Goal: Task Accomplishment & Management: Use online tool/utility

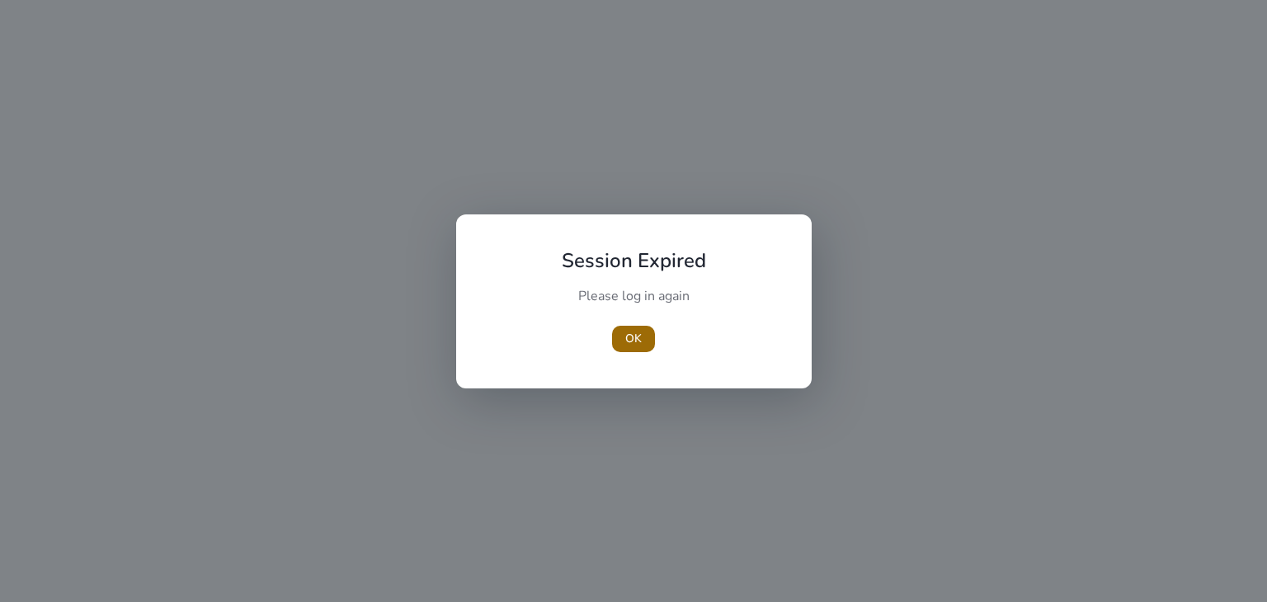
click at [637, 331] on span "OK" at bounding box center [633, 338] width 16 height 17
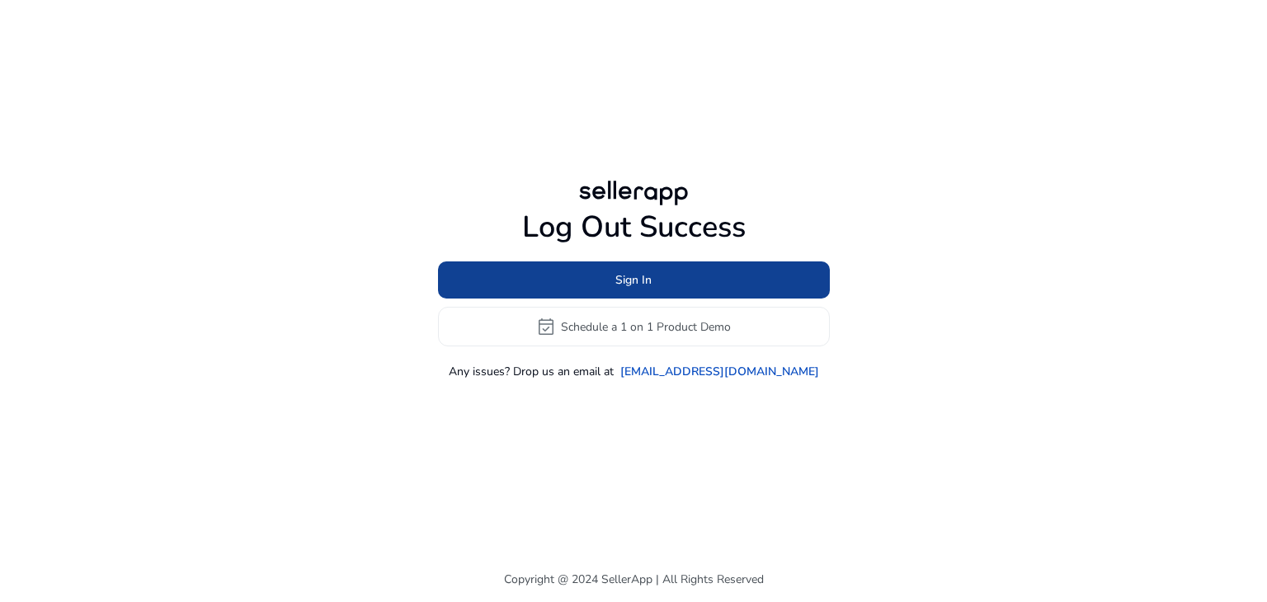
click at [631, 269] on span at bounding box center [634, 281] width 392 height 40
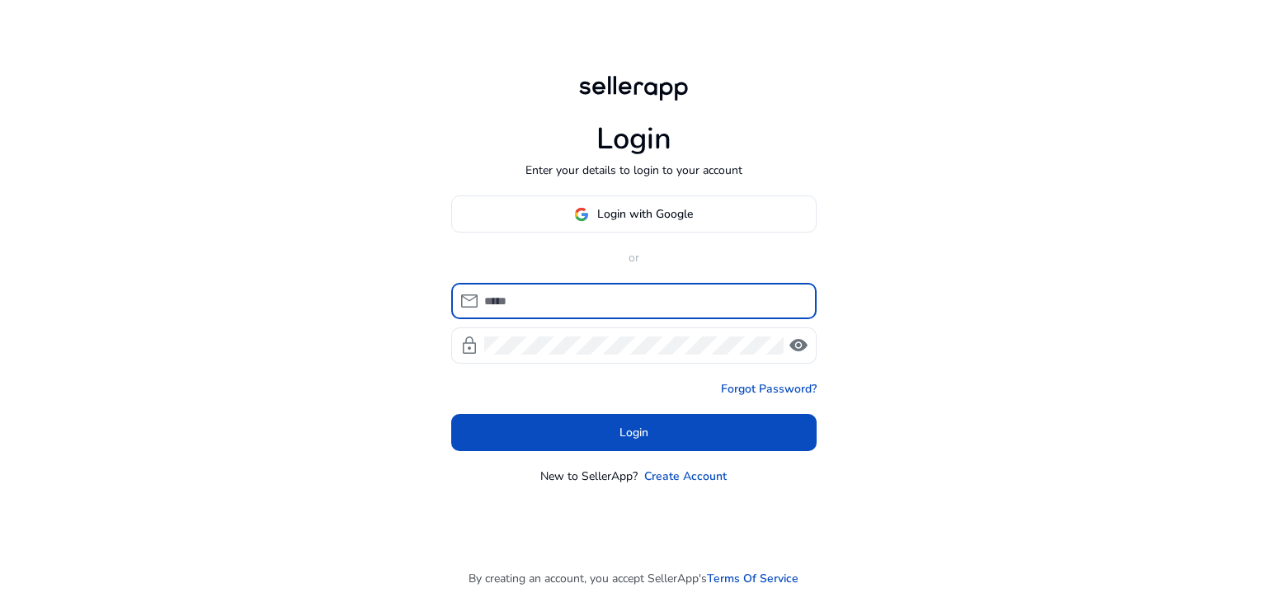
type input "**********"
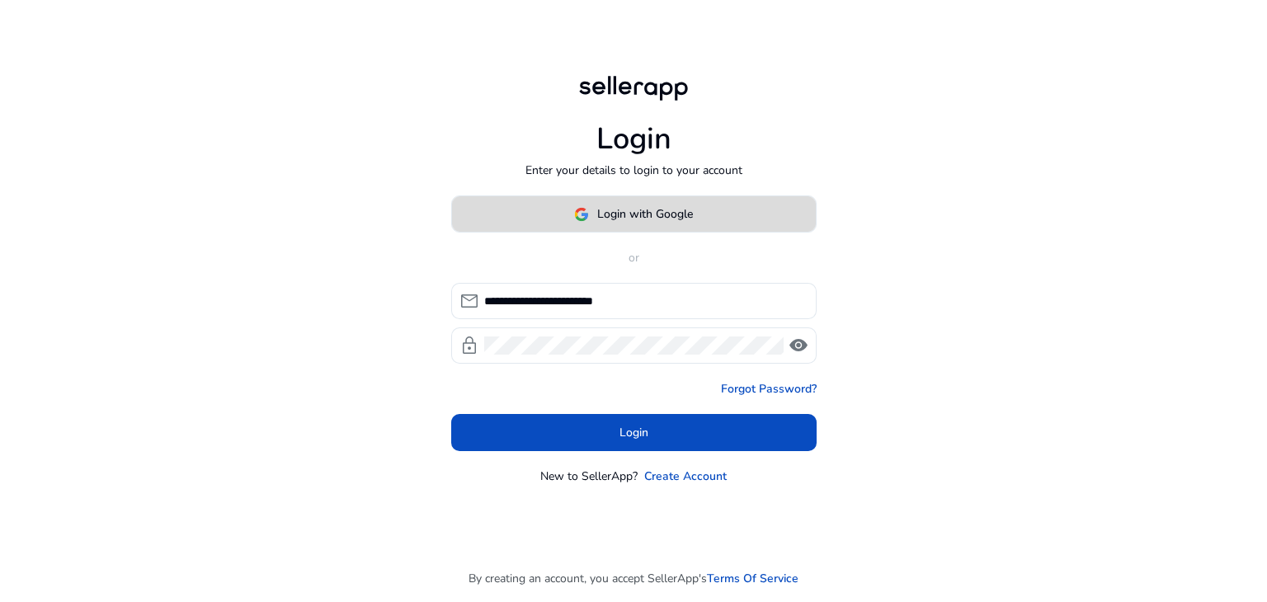
click at [633, 217] on span "Login with Google" at bounding box center [645, 213] width 96 height 17
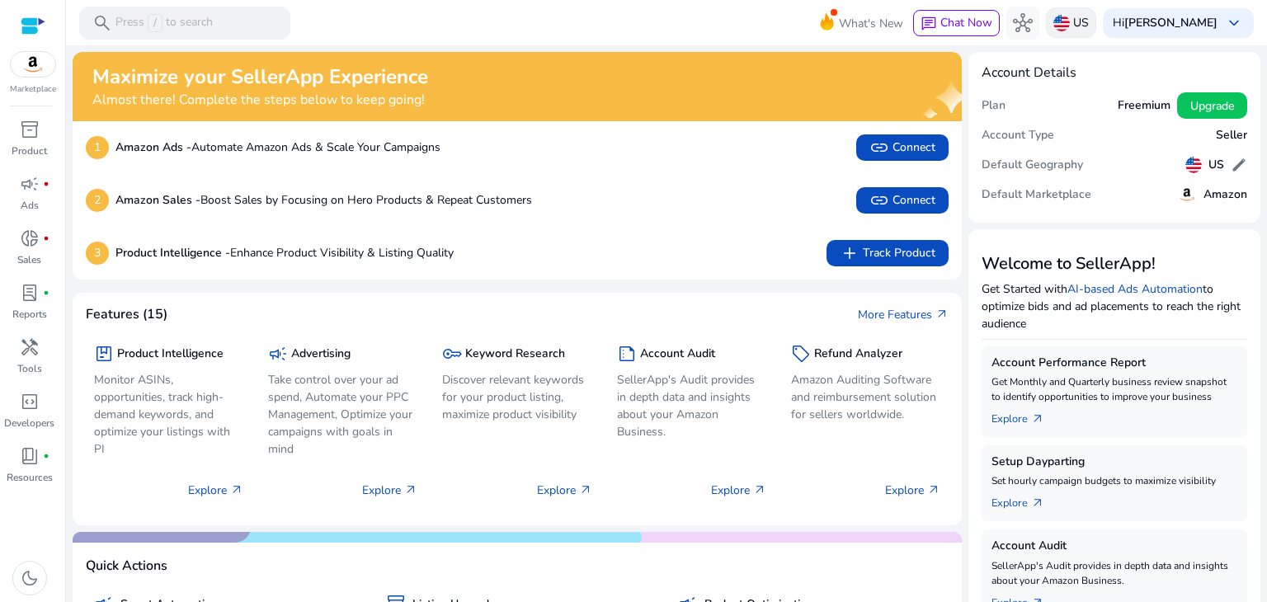
click at [1070, 21] on img at bounding box center [1061, 23] width 16 height 16
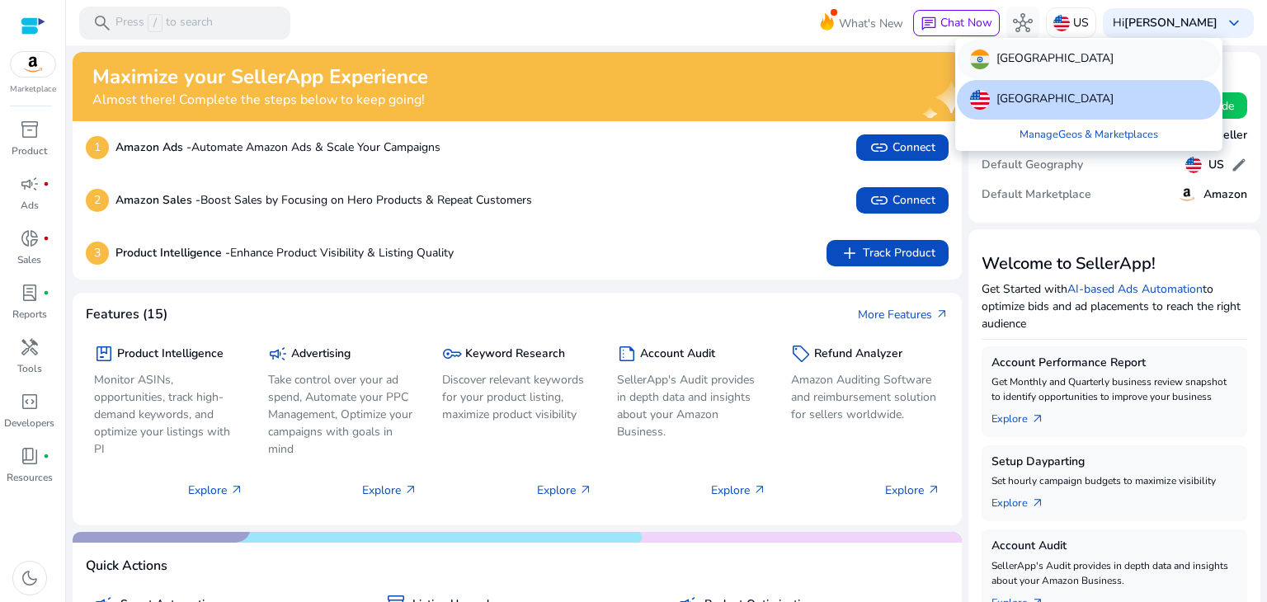
click at [1029, 63] on div "[GEOGRAPHIC_DATA]" at bounding box center [1089, 60] width 264 height 40
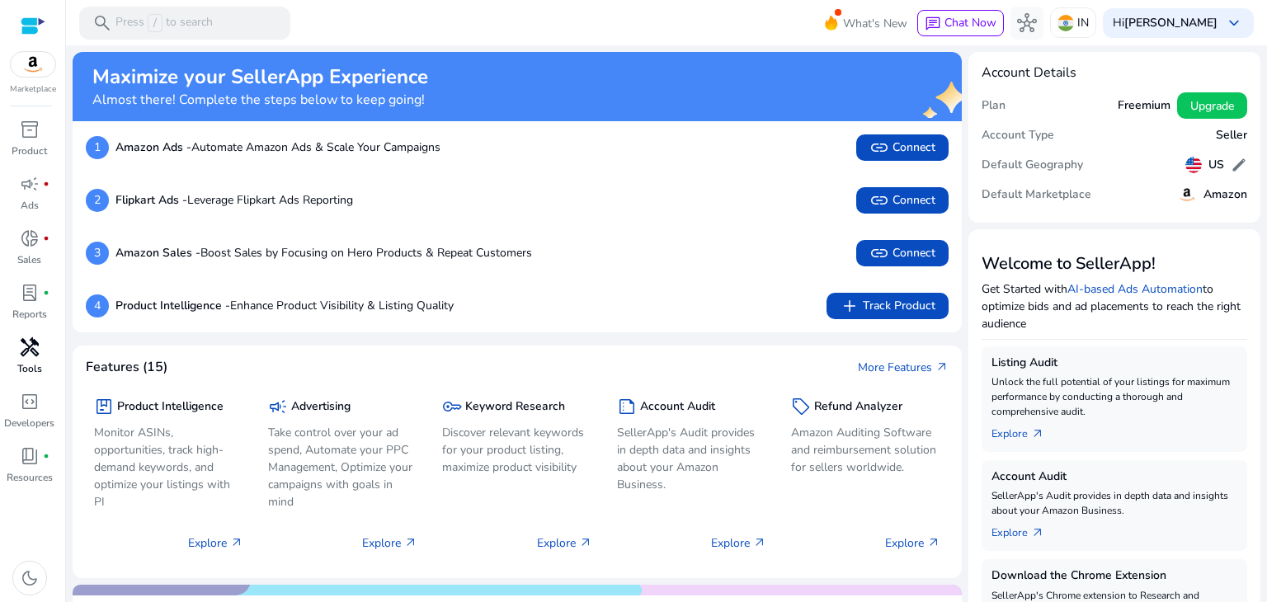
click at [31, 356] on span "handyman" at bounding box center [30, 347] width 20 height 20
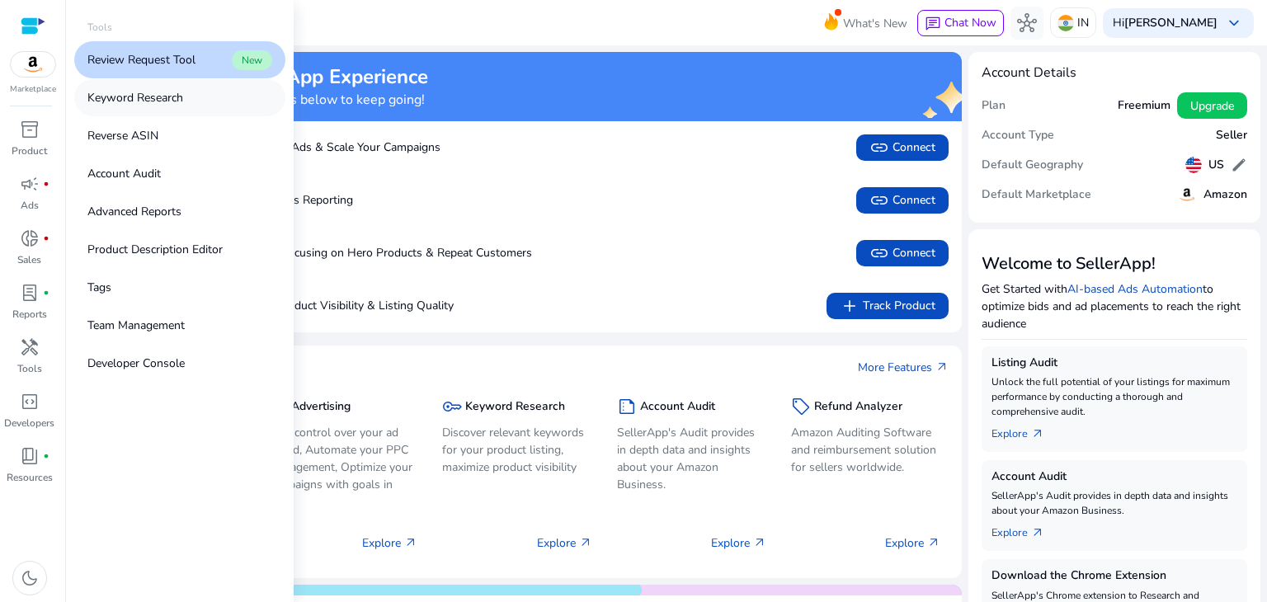
click at [131, 104] on p "Keyword Research" at bounding box center [135, 97] width 96 height 17
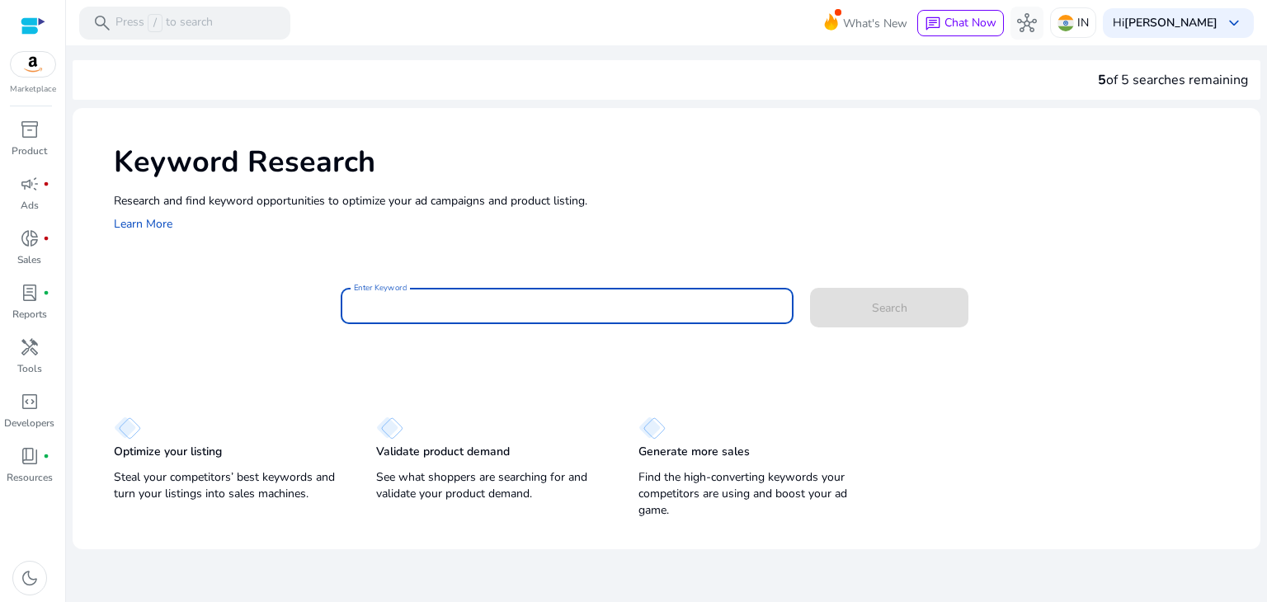
click at [473, 301] on input "Enter Keyword" at bounding box center [567, 306] width 427 height 18
paste input "**********"
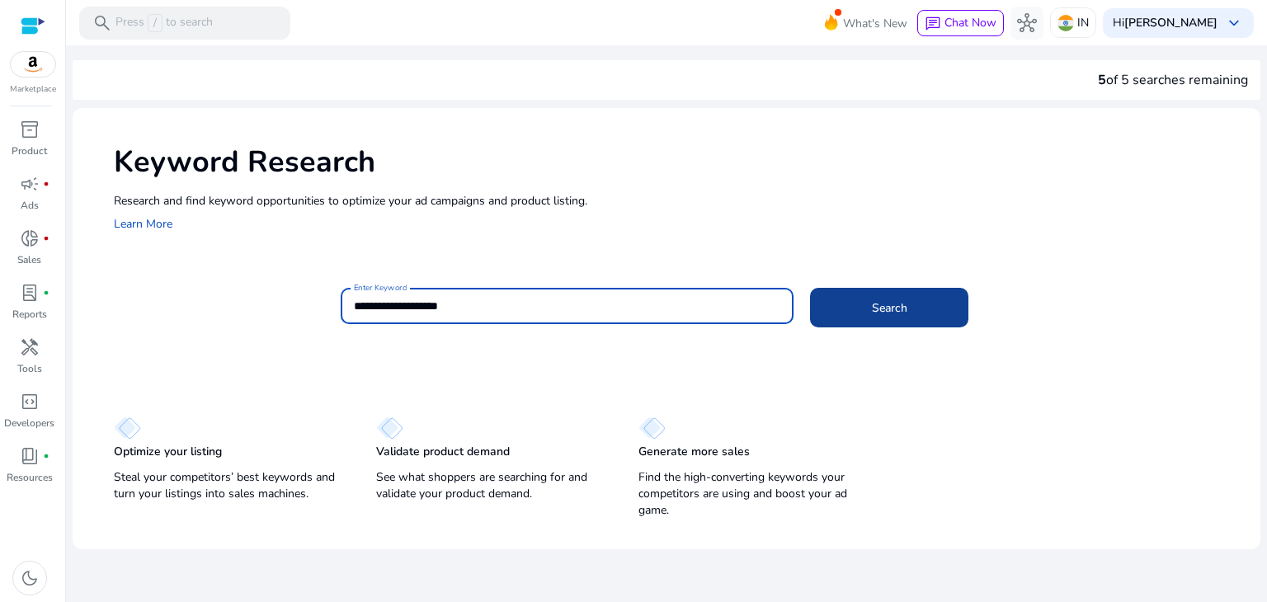
click at [872, 316] on span "Search" at bounding box center [889, 307] width 35 height 17
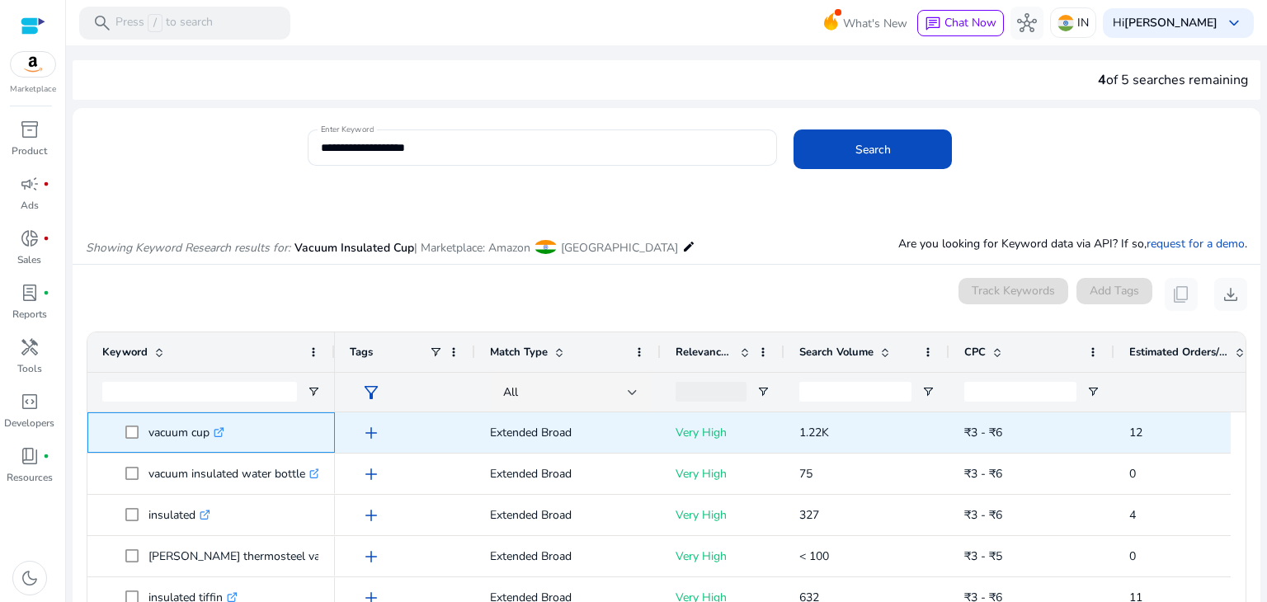
copy p "vacuum cup"
drag, startPoint x: 148, startPoint y: 430, endPoint x: 208, endPoint y: 441, distance: 60.5
click at [208, 441] on p "vacuum cup .st0{fill:#2c8af8}" at bounding box center [186, 433] width 76 height 34
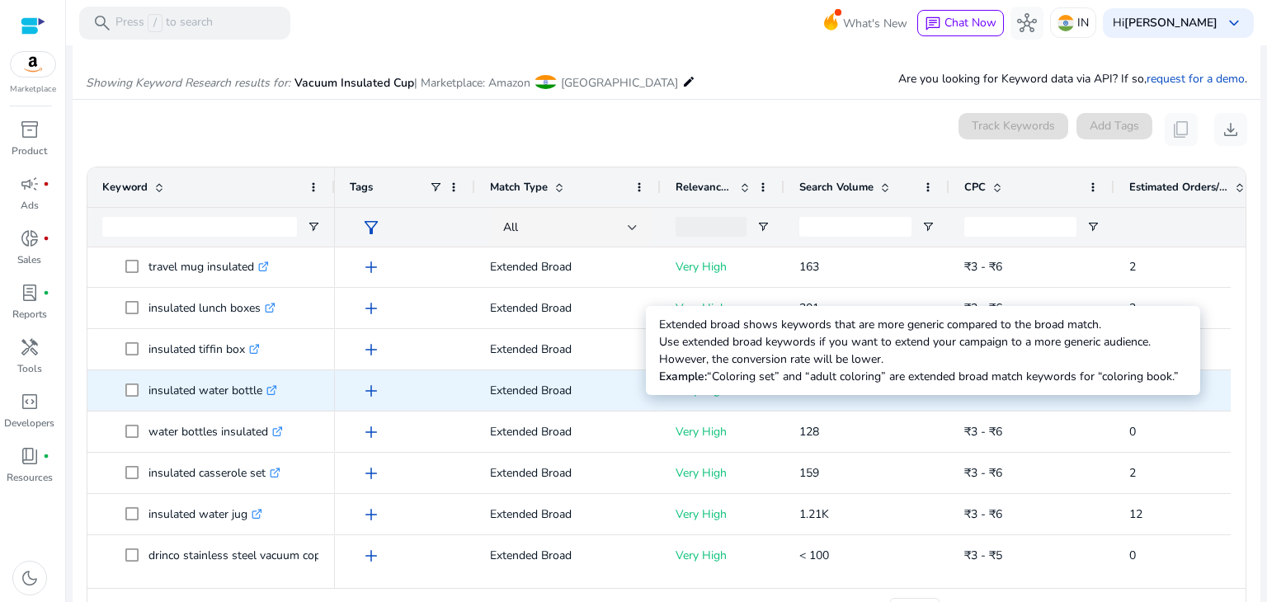
scroll to position [897, 0]
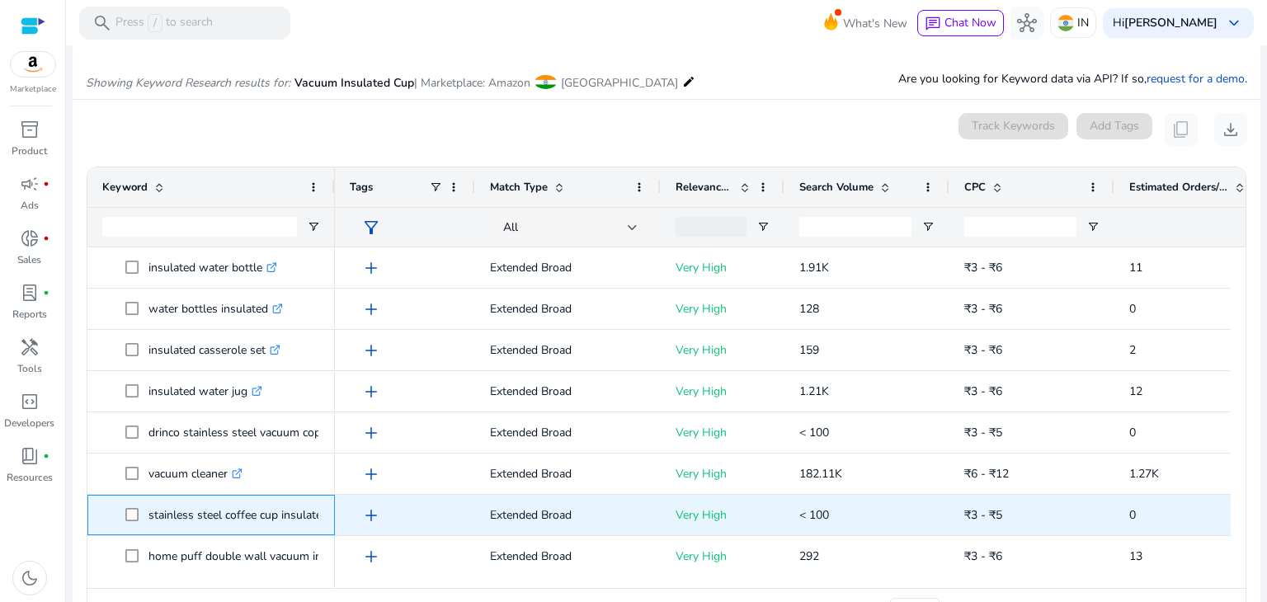
copy p "stainless steel"
drag, startPoint x: 148, startPoint y: 512, endPoint x: 222, endPoint y: 512, distance: 73.4
click at [222, 512] on p "stainless steel coffee cup insulated thermos travel mug .st0{fill:#2c8af8}" at bounding box center [297, 515] width 299 height 34
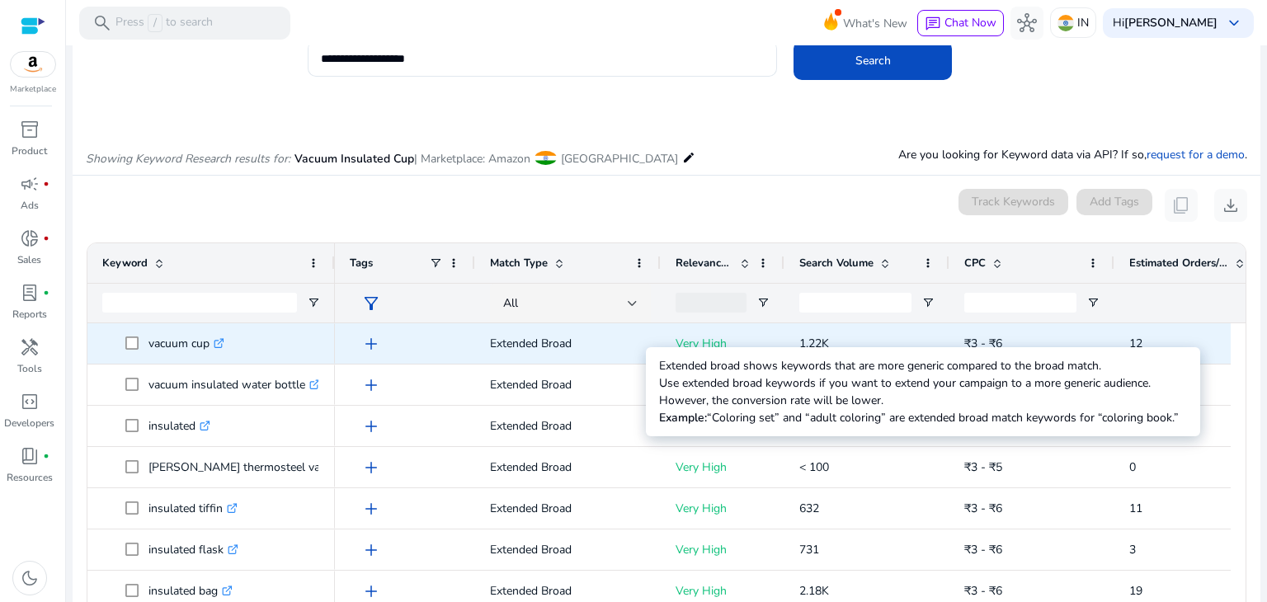
scroll to position [0, 0]
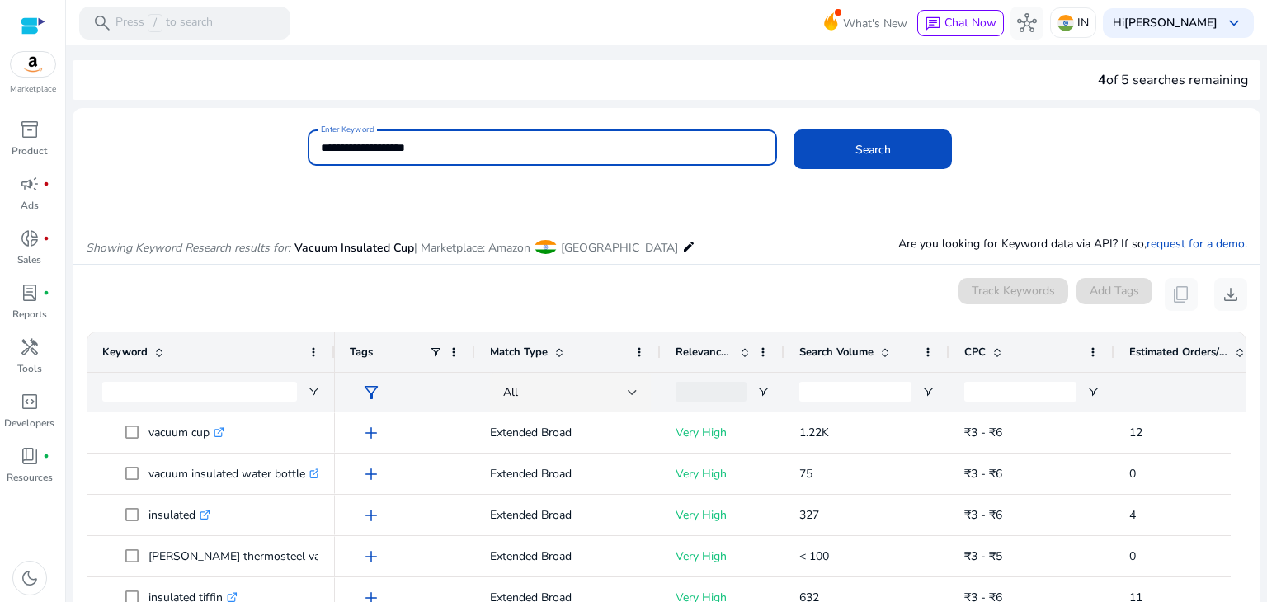
drag, startPoint x: 460, startPoint y: 153, endPoint x: 300, endPoint y: 154, distance: 160.0
click at [300, 154] on div "**********" at bounding box center [660, 157] width 1175 height 54
type input "**********"
click at [794, 130] on button "Search" at bounding box center [873, 150] width 158 height 40
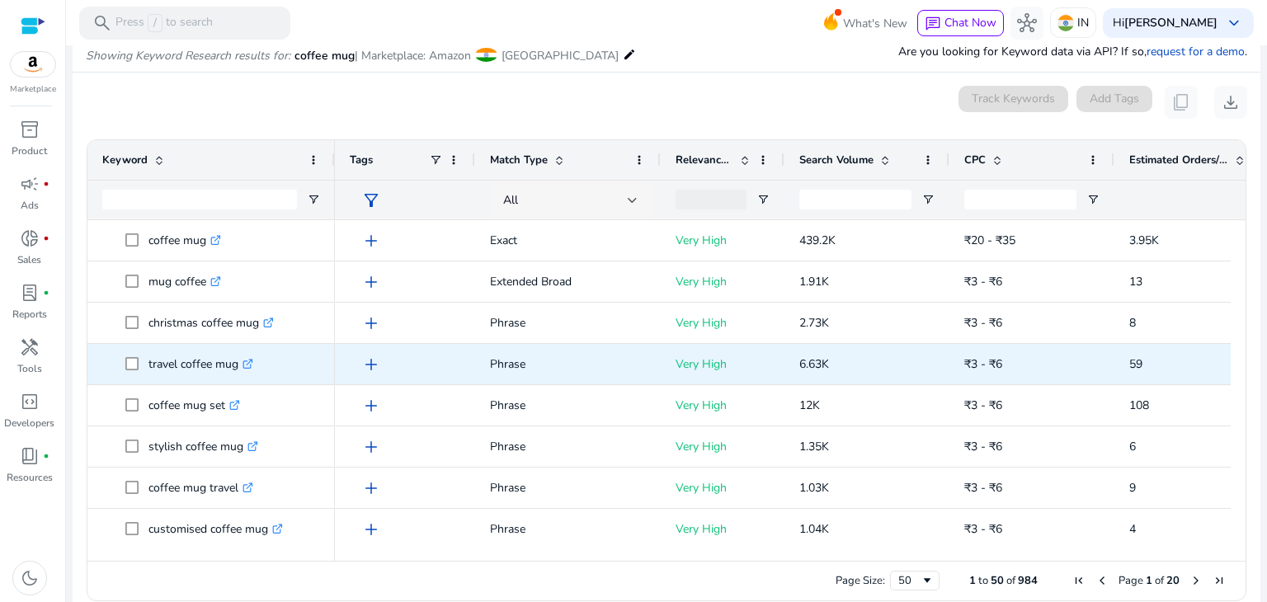
scroll to position [196, 0]
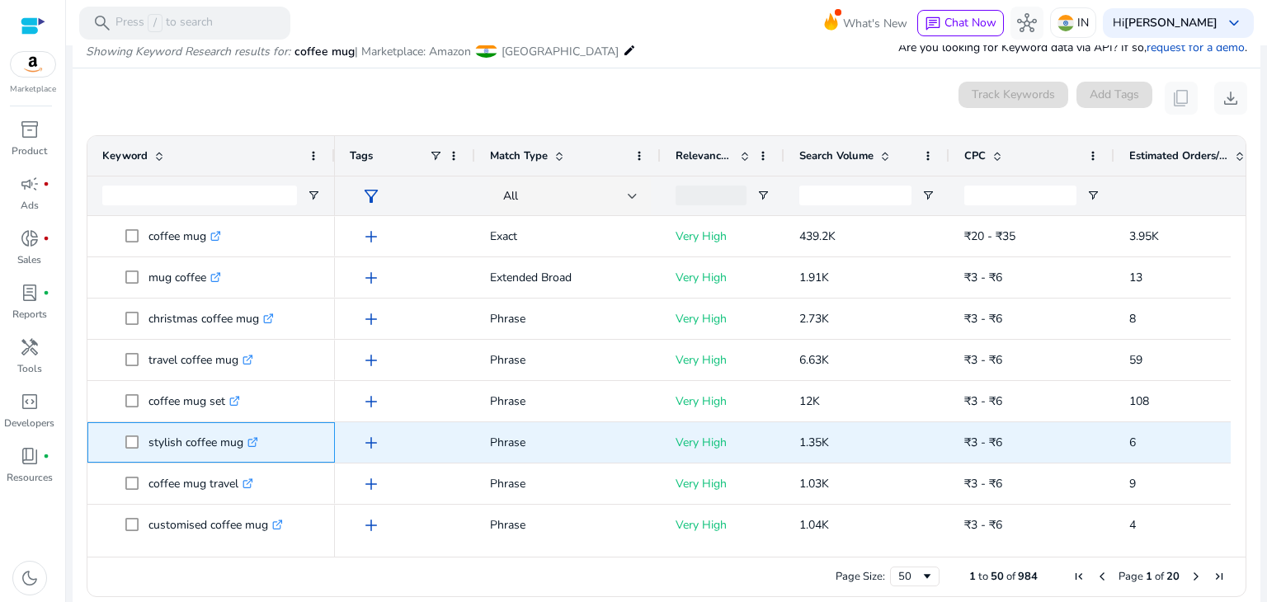
copy p "stylish"
drag, startPoint x: 182, startPoint y: 442, endPoint x: 148, endPoint y: 440, distance: 34.7
click at [148, 440] on p "stylish coffee mug .st0{fill:#2c8af8}" at bounding box center [203, 443] width 110 height 34
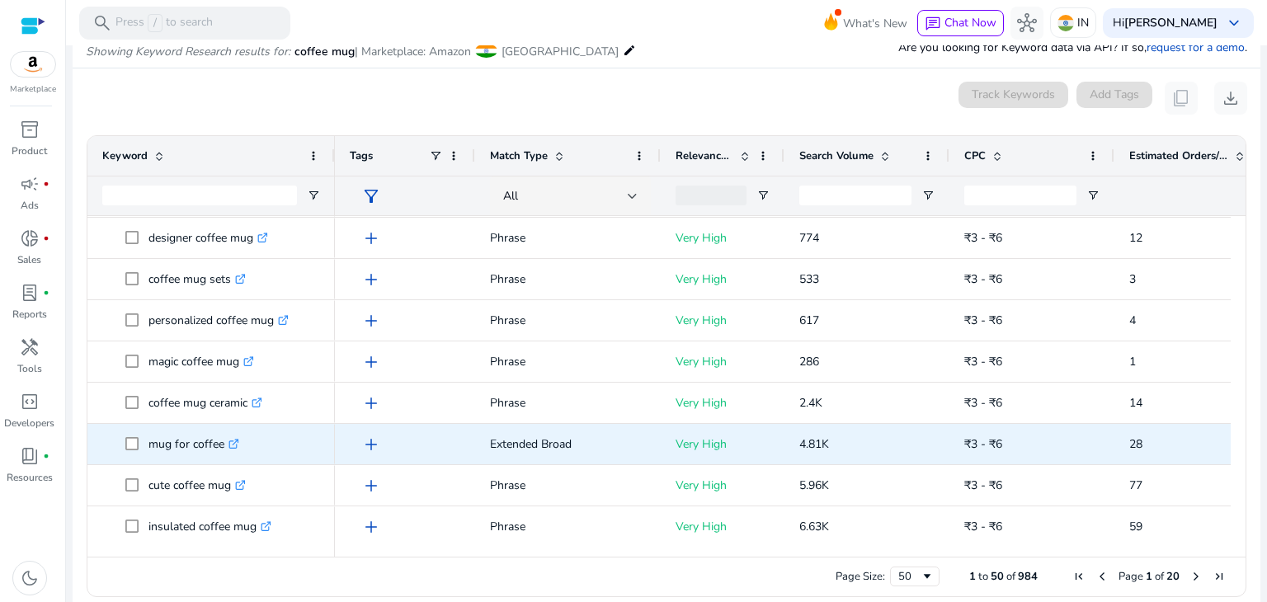
scroll to position [412, 0]
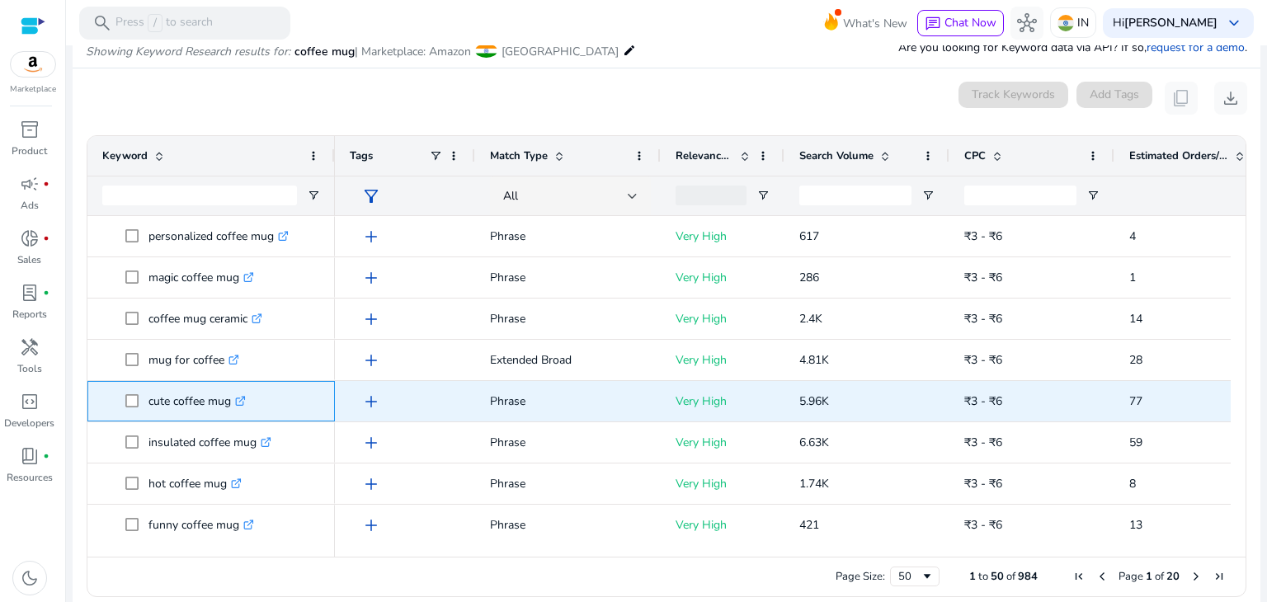
drag, startPoint x: 171, startPoint y: 400, endPoint x: 144, endPoint y: 400, distance: 26.4
click at [144, 400] on span "cute coffee mug .st0{fill:#2c8af8}" at bounding box center [222, 401] width 195 height 34
copy span "cute"
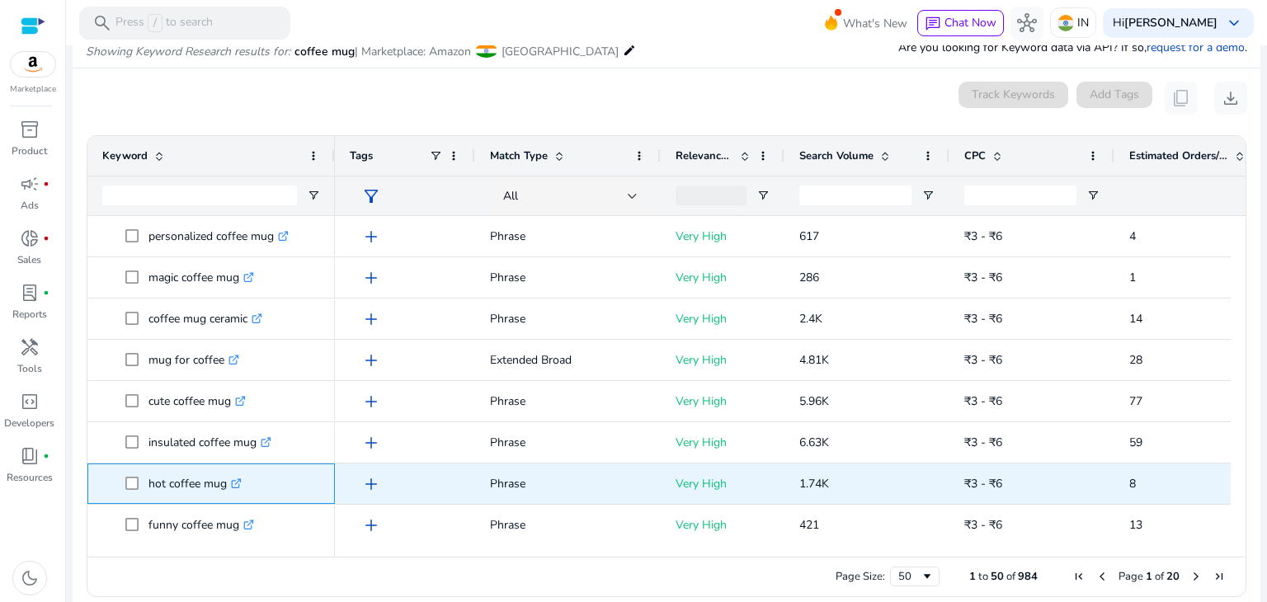
copy span "hot"
drag, startPoint x: 165, startPoint y: 479, endPoint x: 142, endPoint y: 482, distance: 23.2
click at [142, 482] on span "hot coffee mug .st0{fill:#2c8af8}" at bounding box center [222, 484] width 195 height 34
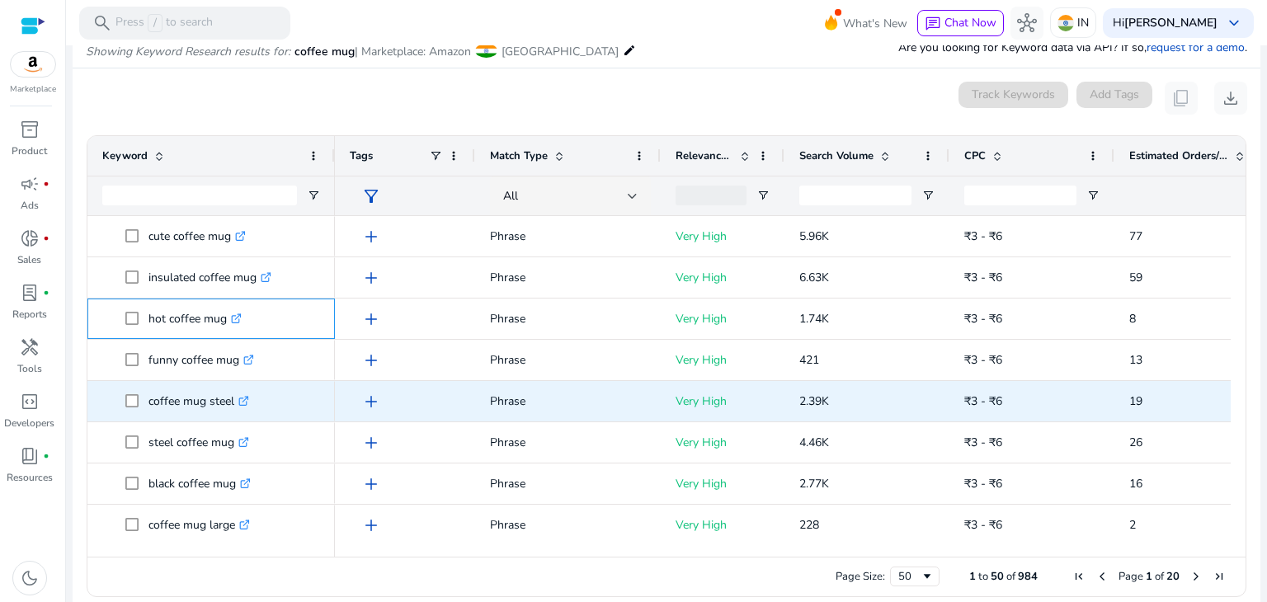
scroll to position [712, 0]
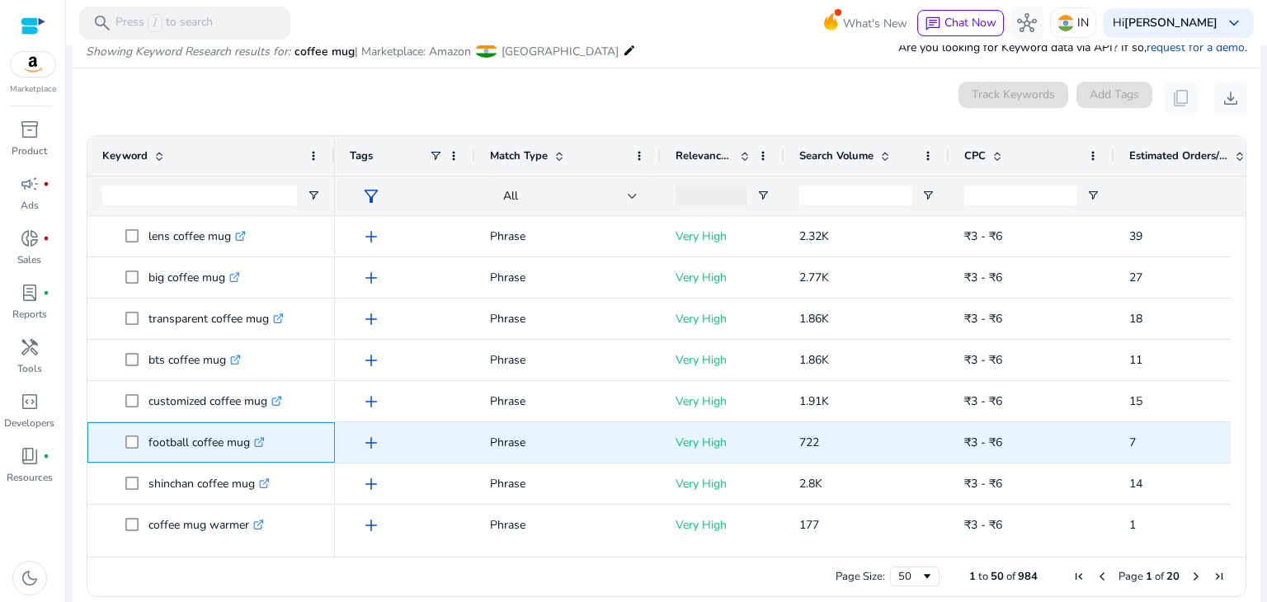
copy span "football"
drag, startPoint x: 188, startPoint y: 441, endPoint x: 145, endPoint y: 442, distance: 42.9
click at [145, 442] on span "football coffee mug .st0{fill:#2c8af8}" at bounding box center [222, 443] width 195 height 34
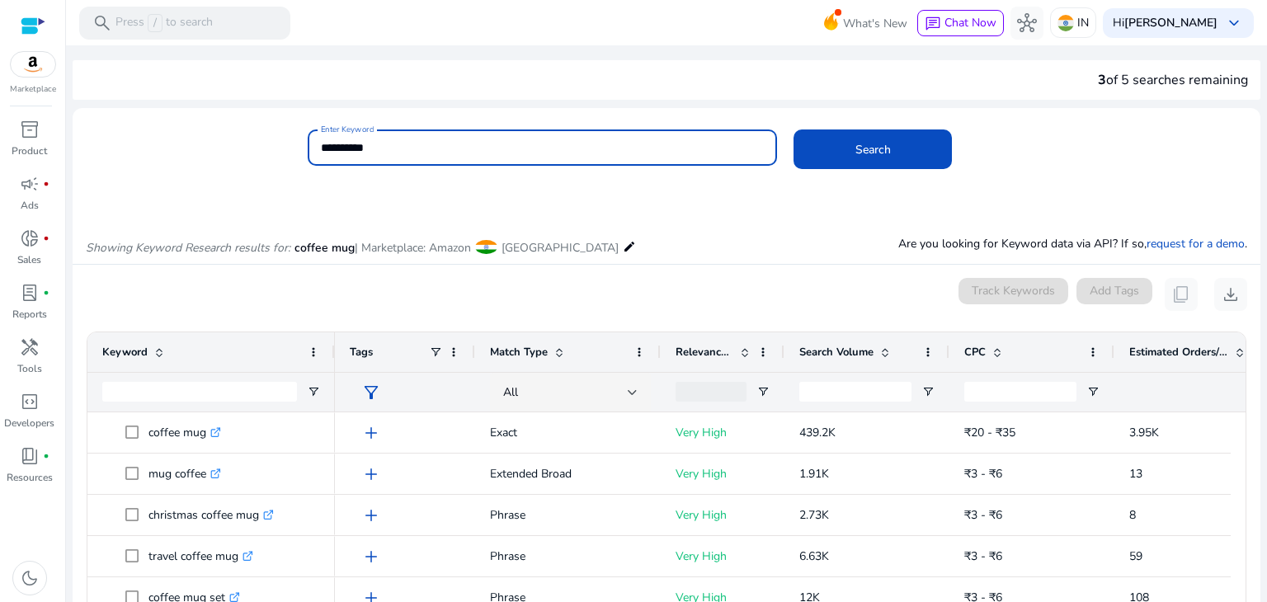
drag, startPoint x: 393, startPoint y: 149, endPoint x: 298, endPoint y: 155, distance: 95.0
click at [298, 155] on div "**********" at bounding box center [660, 157] width 1175 height 54
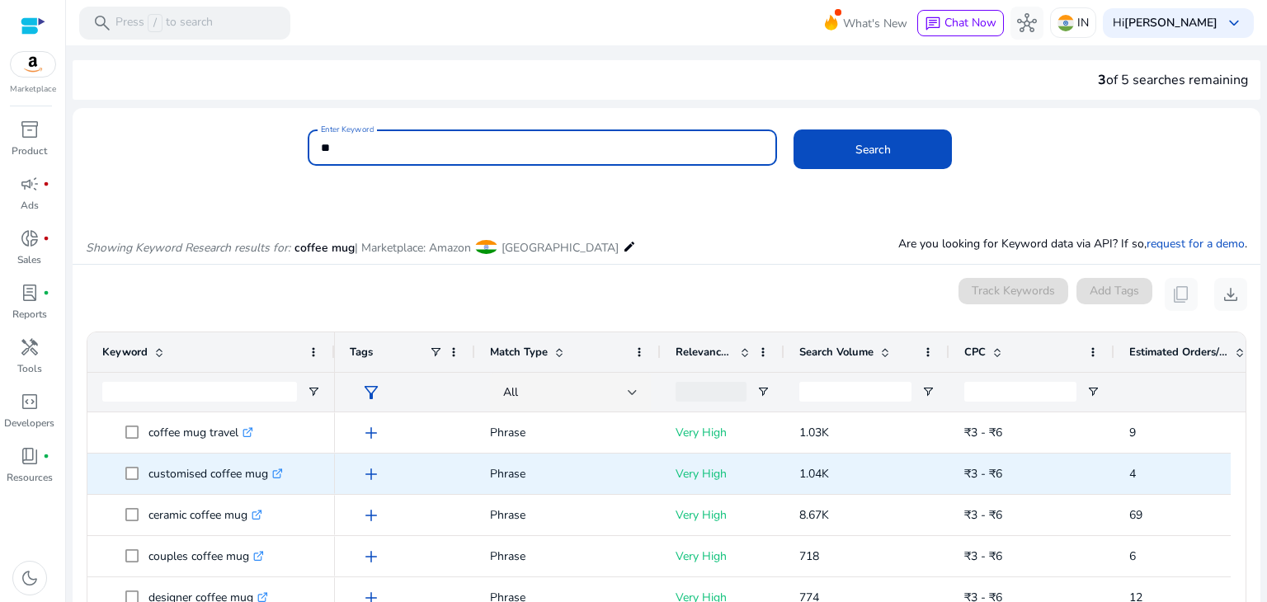
scroll to position [247, 0]
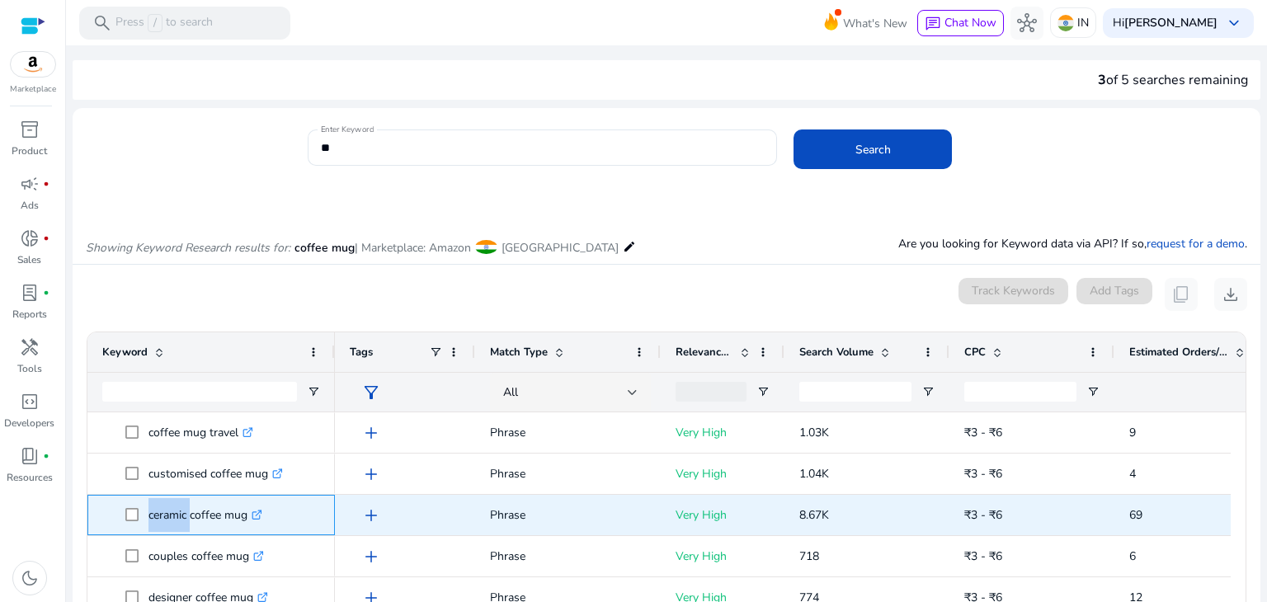
copy span "ceramic"
drag, startPoint x: 188, startPoint y: 514, endPoint x: 144, endPoint y: 522, distance: 44.5
click at [144, 522] on span "ceramic coffee mug .st0{fill:#2c8af8}" at bounding box center [222, 515] width 195 height 34
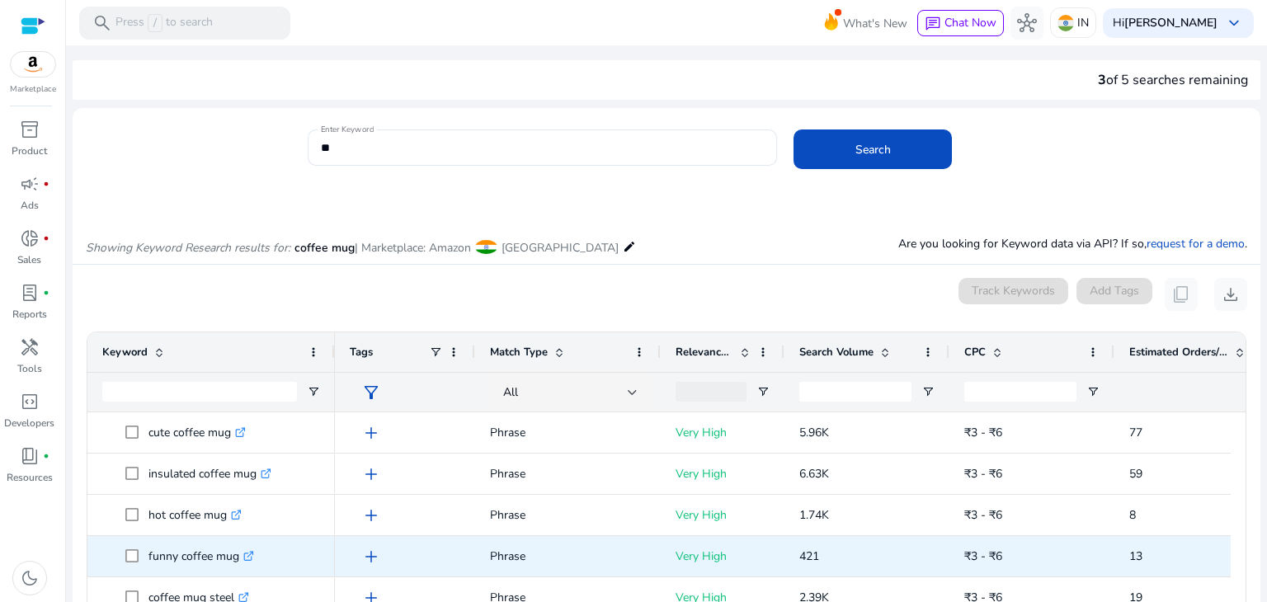
scroll to position [689, 0]
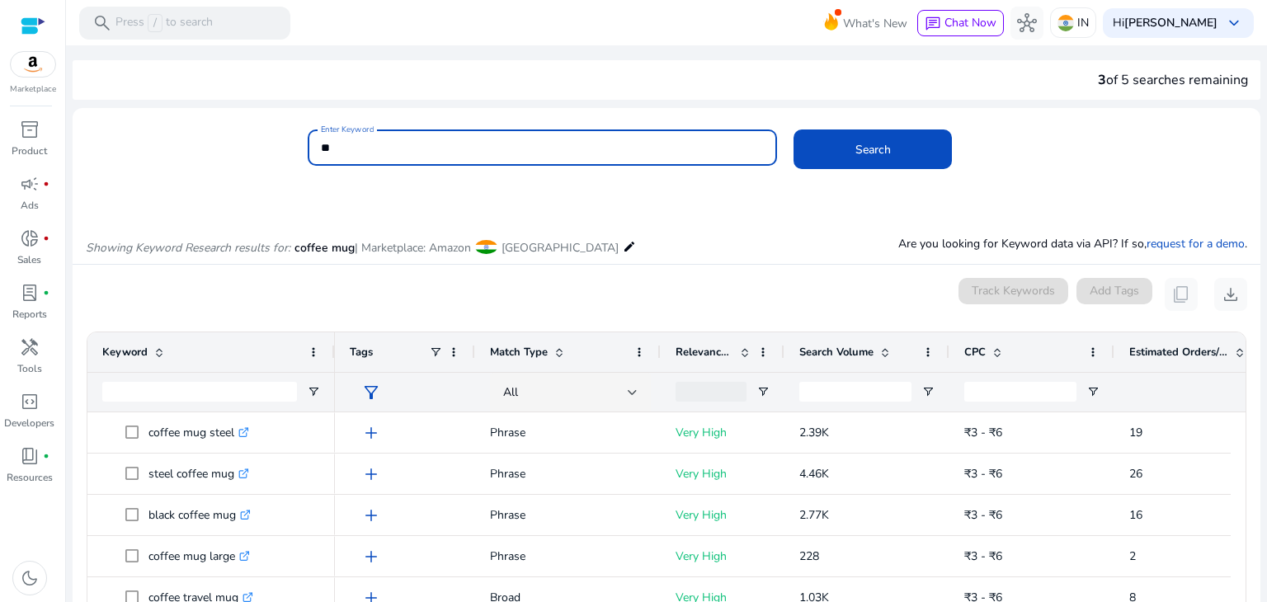
drag, startPoint x: 345, startPoint y: 144, endPoint x: 294, endPoint y: 149, distance: 51.4
click at [294, 149] on div "Enter Keyword ** Search" at bounding box center [660, 157] width 1175 height 54
type input "**********"
click at [794, 130] on button "Search" at bounding box center [873, 150] width 158 height 40
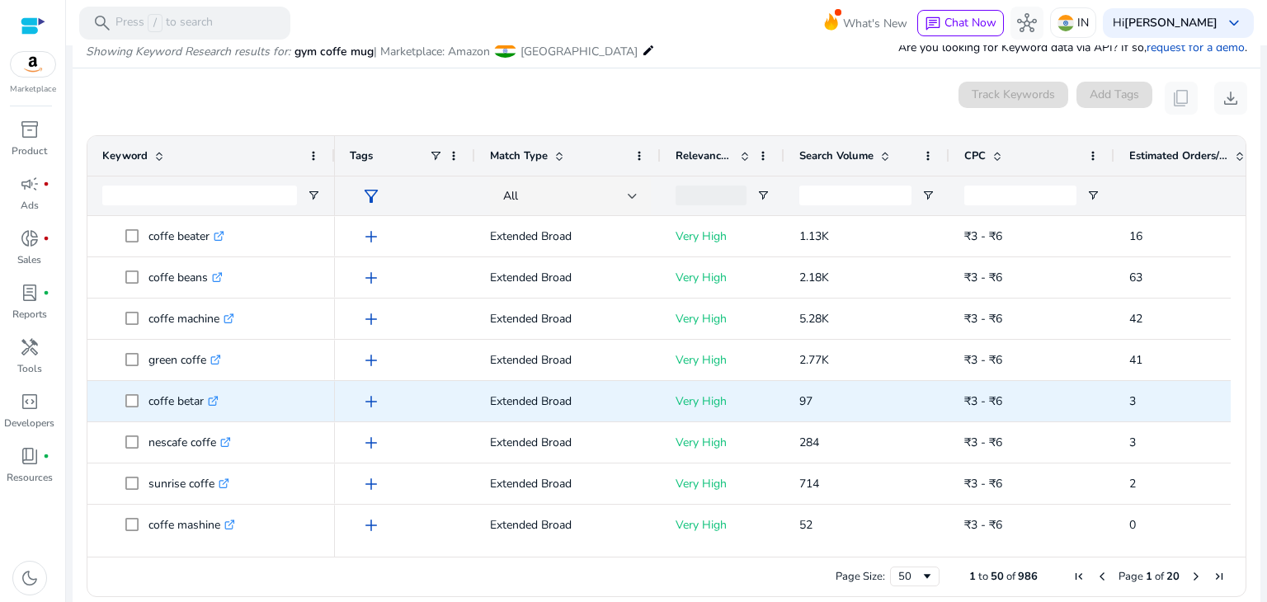
scroll to position [1071, 0]
